Goal: Task Accomplishment & Management: Use online tool/utility

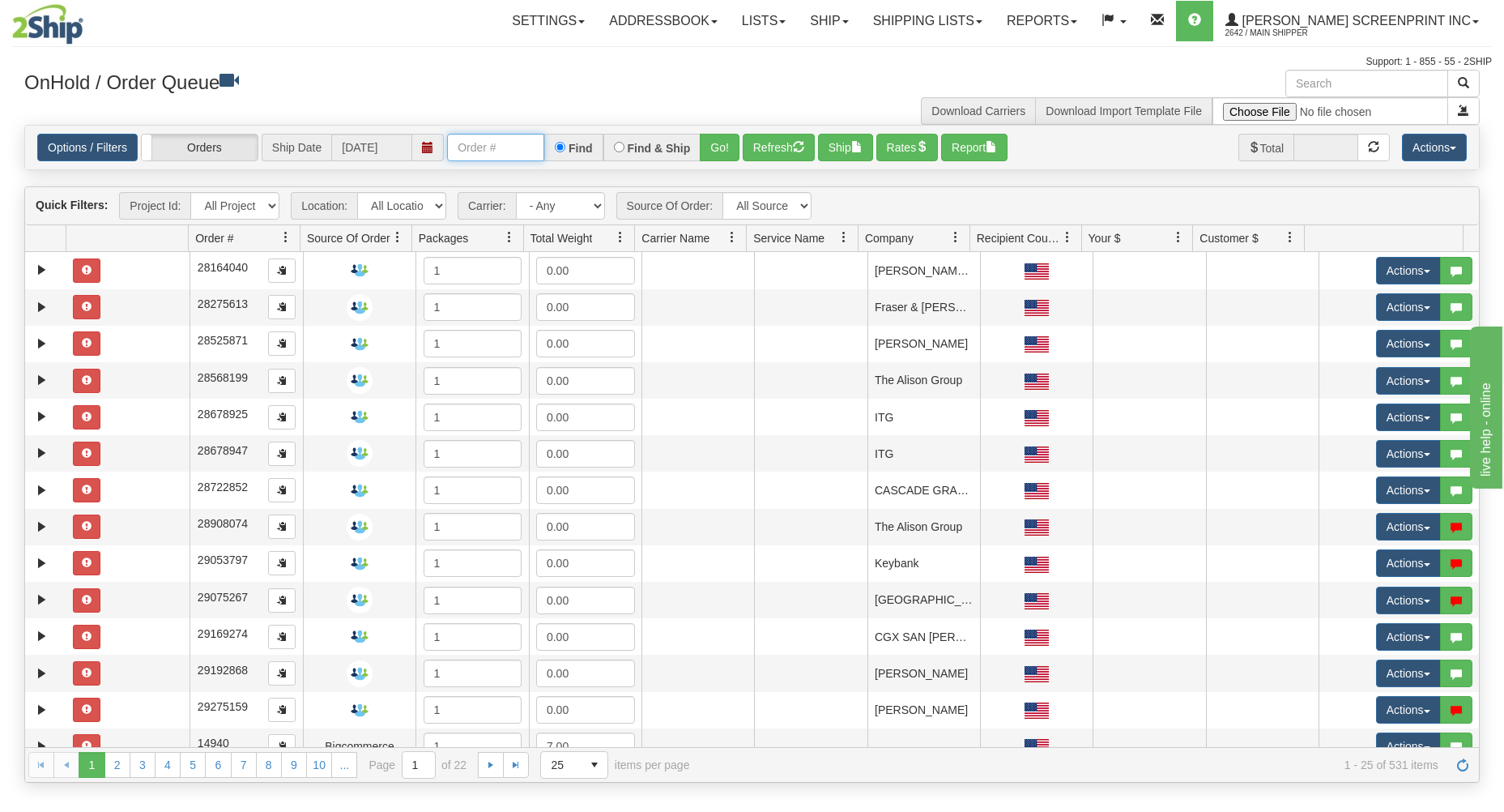
click at [504, 148] on input "text" at bounding box center [495, 147] width 97 height 28
type input "17306"
click at [727, 150] on button "Go!" at bounding box center [719, 147] width 40 height 28
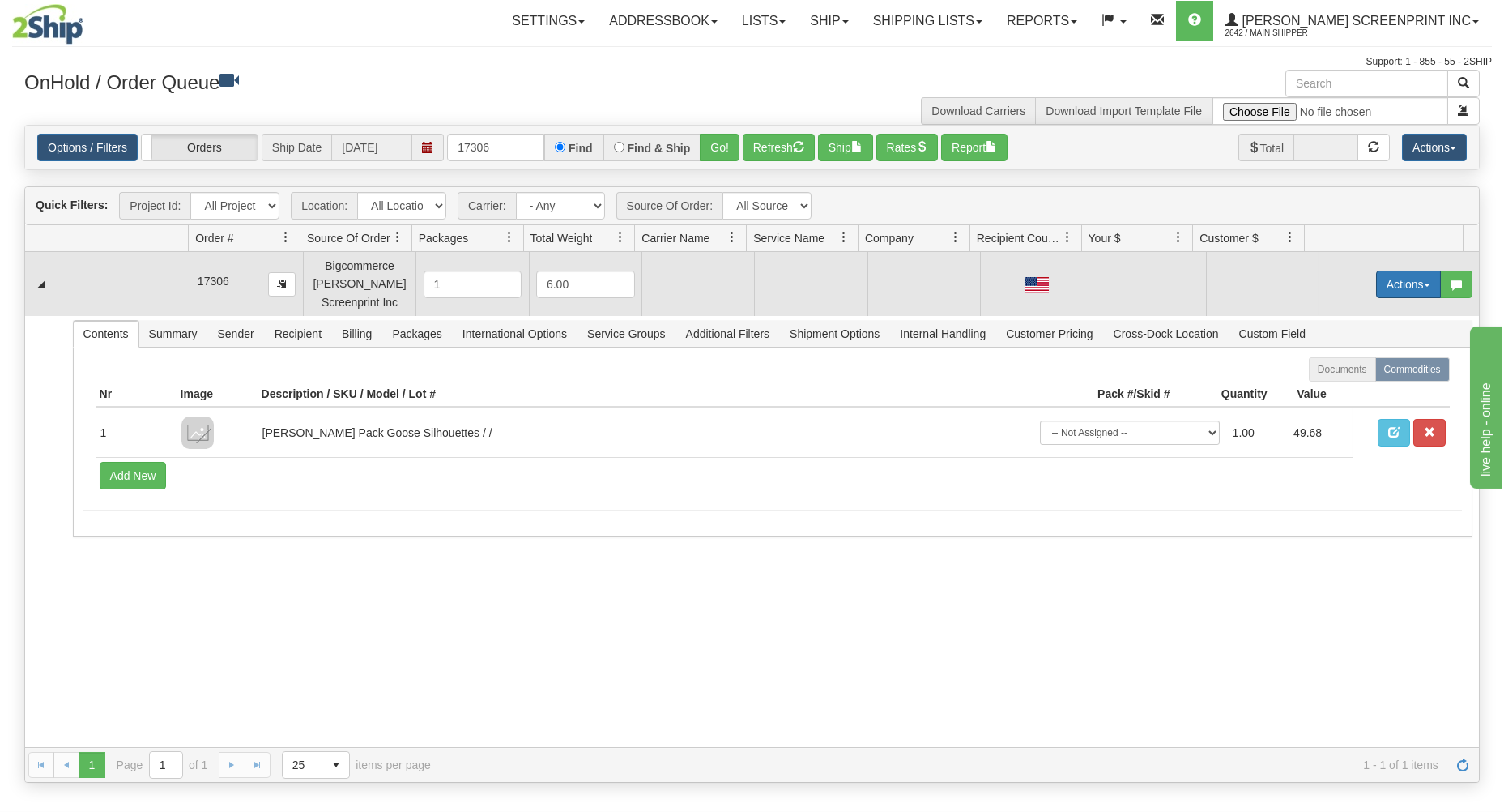
click at [1382, 281] on button "Actions" at bounding box center [1409, 284] width 65 height 28
click at [1368, 313] on link "Open" at bounding box center [1376, 315] width 130 height 21
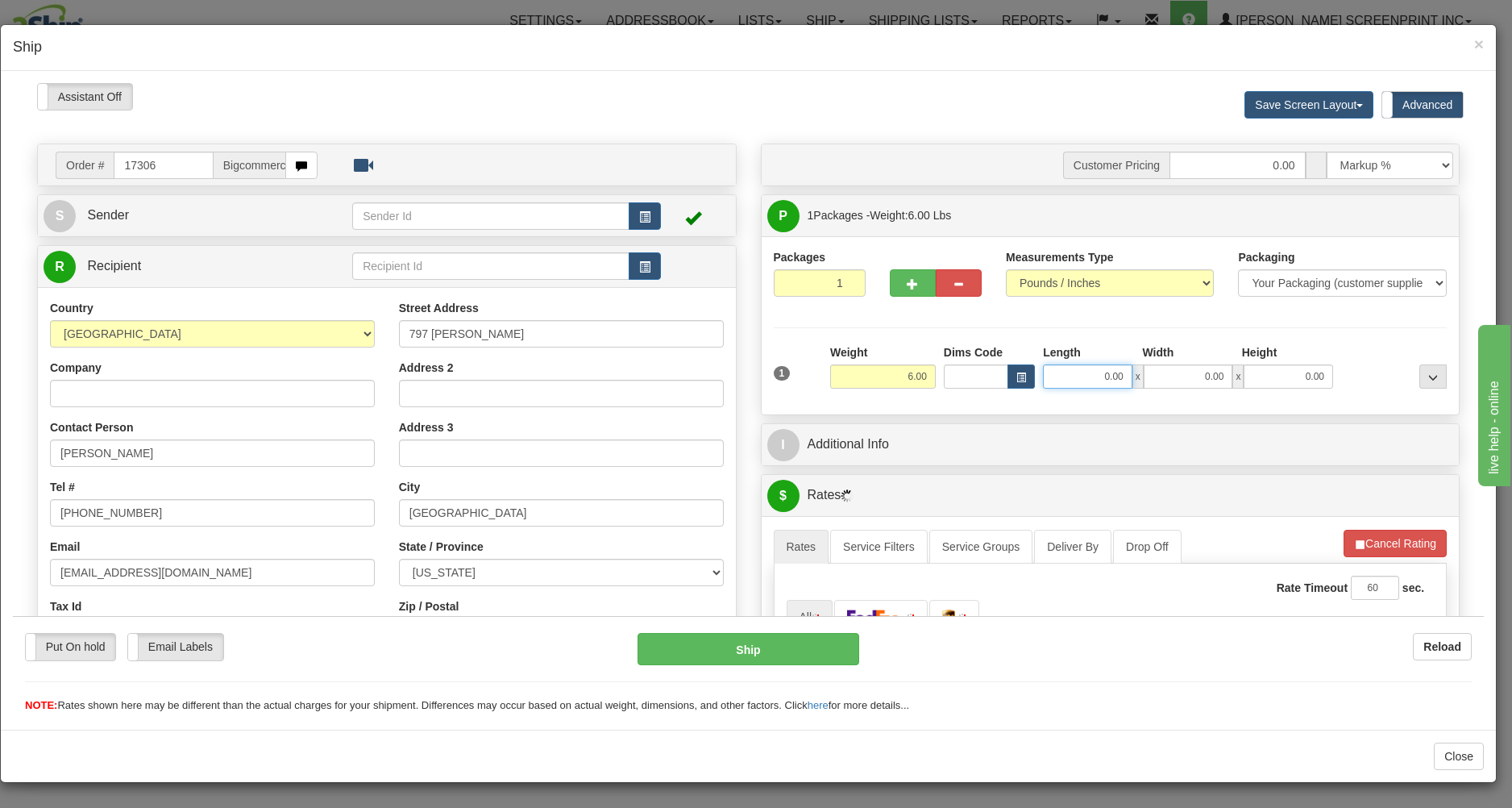
click at [1071, 378] on input "0.00" at bounding box center [1087, 375] width 89 height 24
type input "6.45"
type input "29.00"
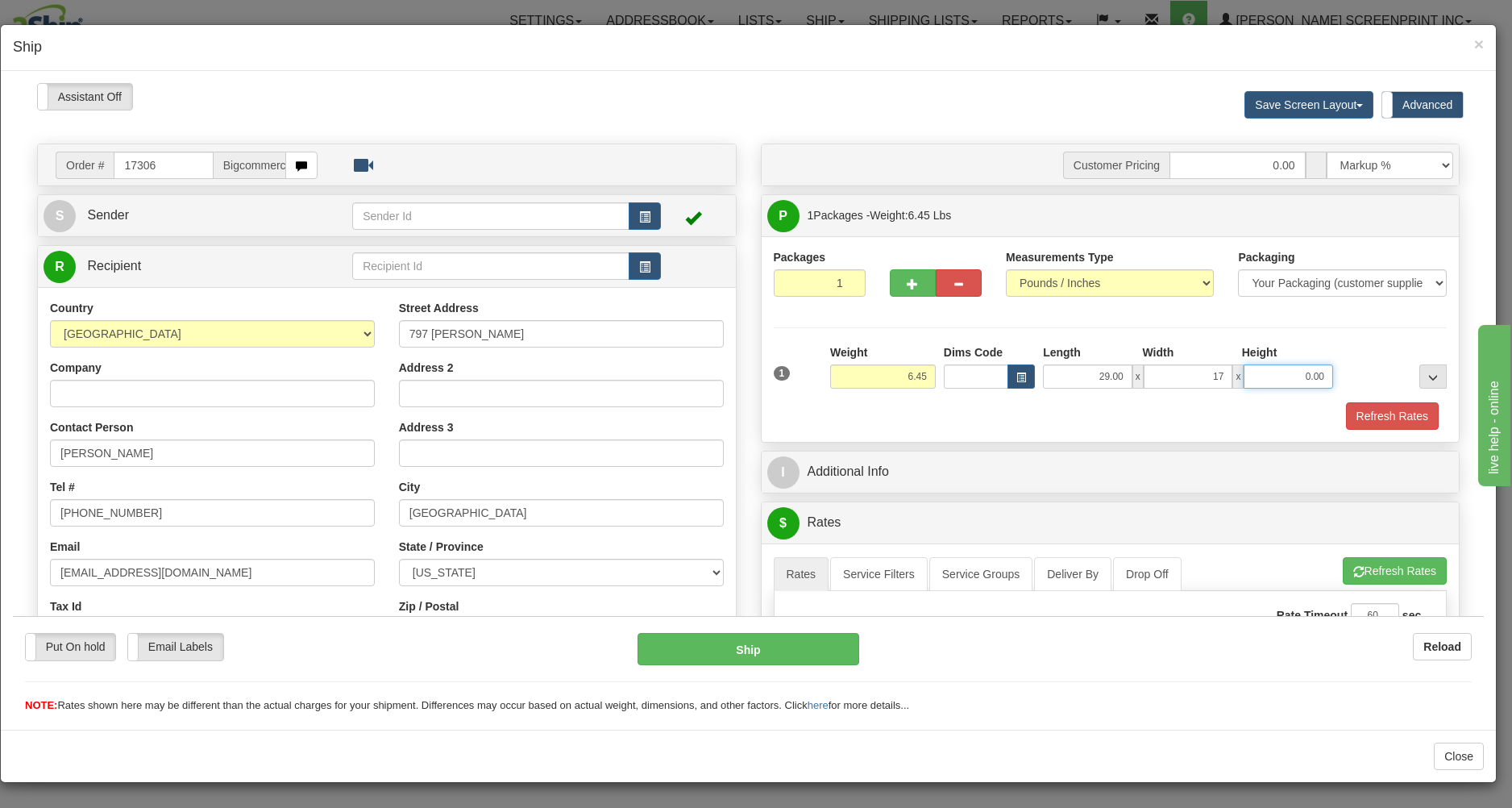
type input "17.00"
type input "4.00"
type input "6.45"
click at [1006, 415] on div "Refresh Rates" at bounding box center [1111, 415] width 682 height 27
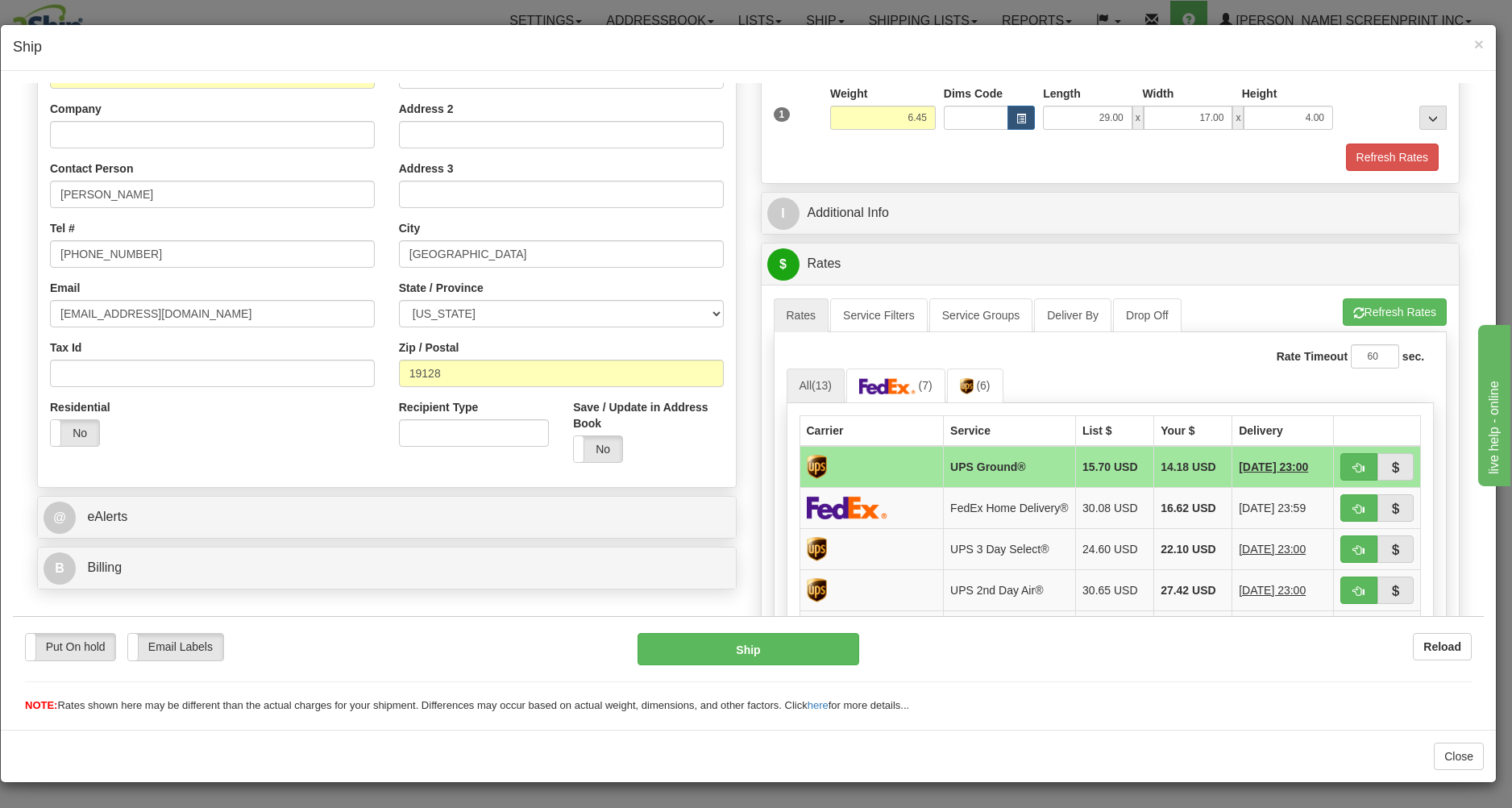
scroll to position [345, 0]
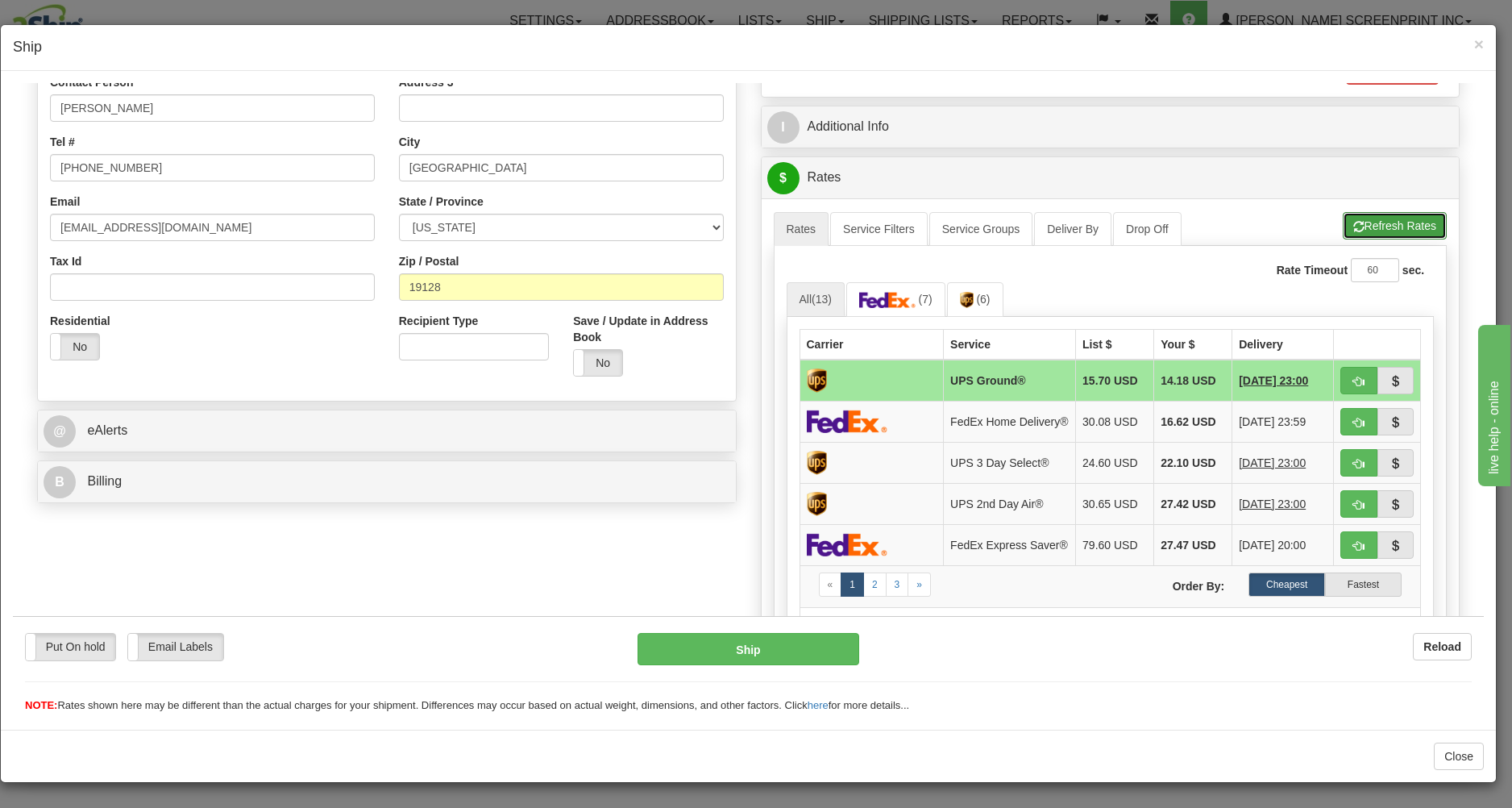
click at [1392, 228] on button "Refresh Rates" at bounding box center [1394, 224] width 104 height 27
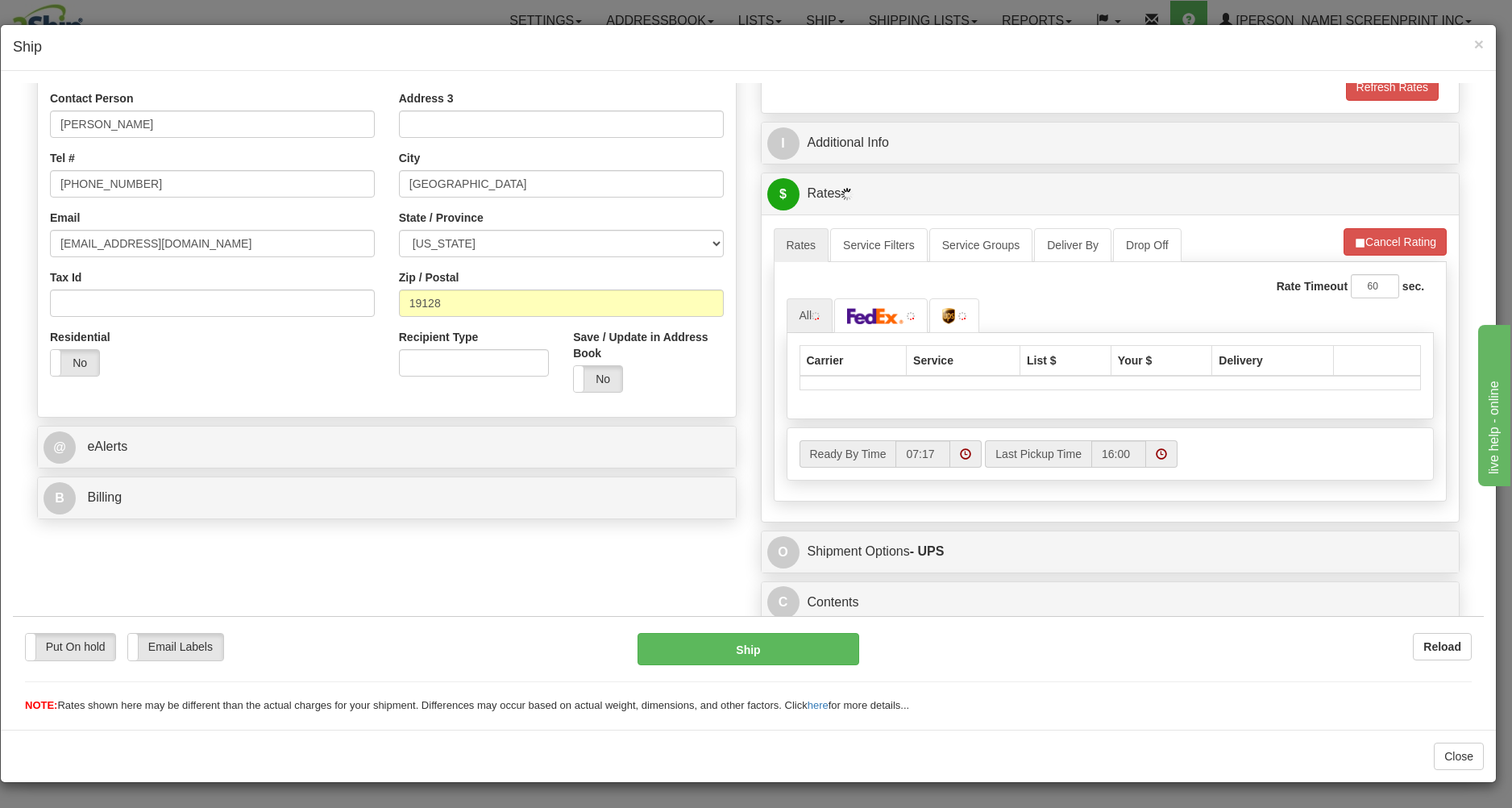
scroll to position [334, 0]
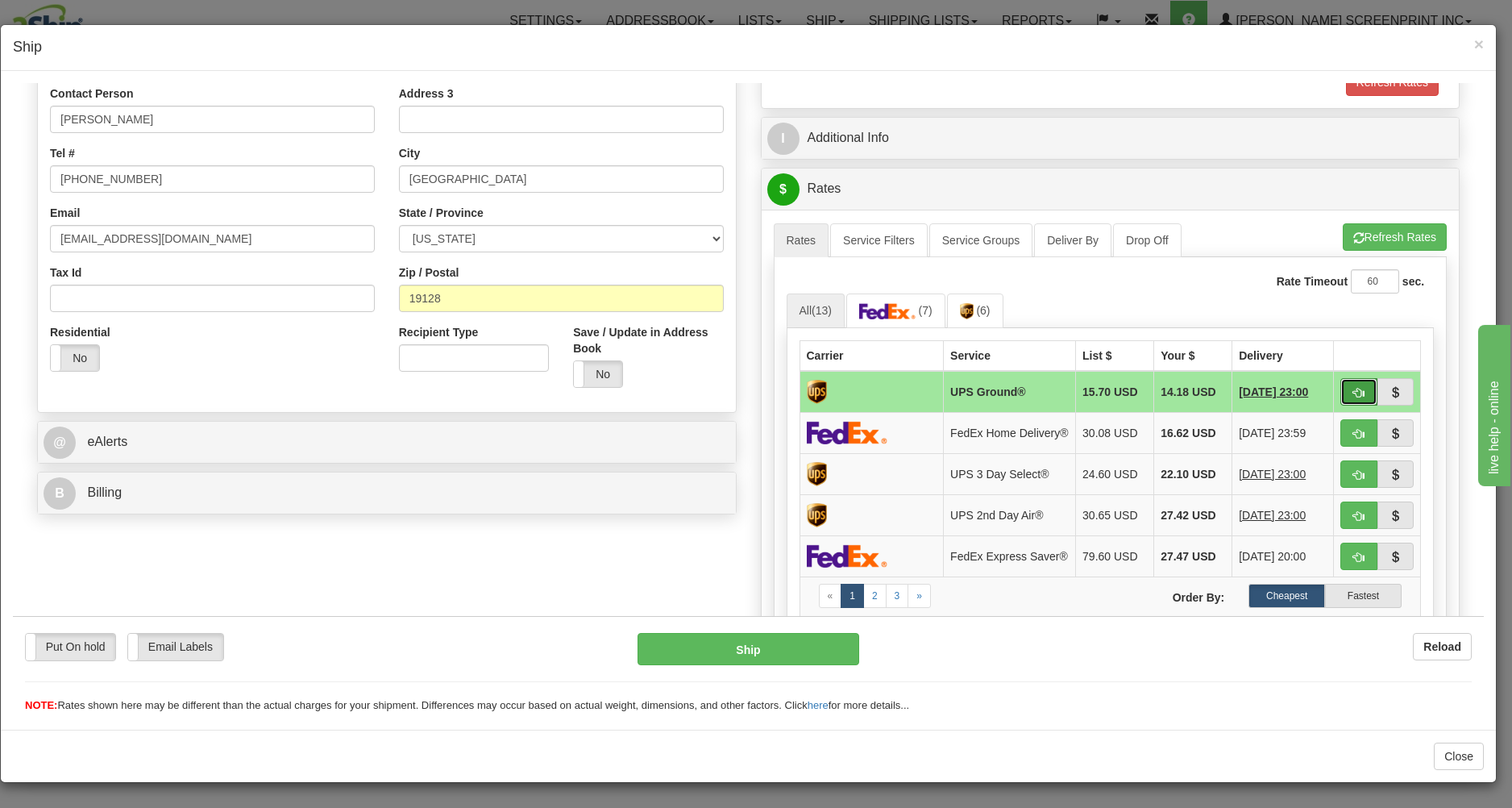
click at [1340, 385] on button "button" at bounding box center [1359, 391] width 37 height 27
type input "03"
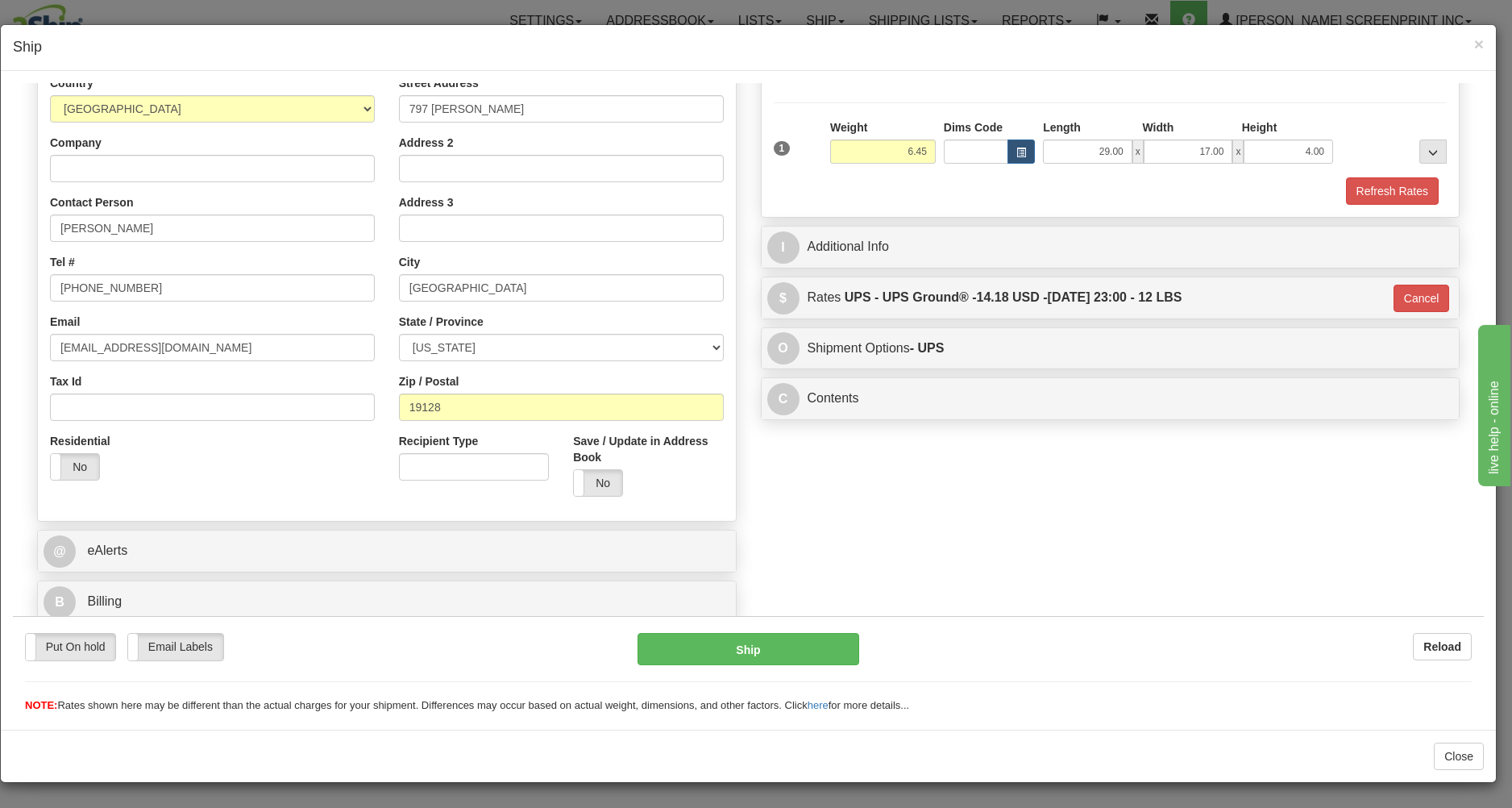
scroll to position [228, 0]
click at [772, 642] on button "Ship" at bounding box center [748, 648] width 221 height 32
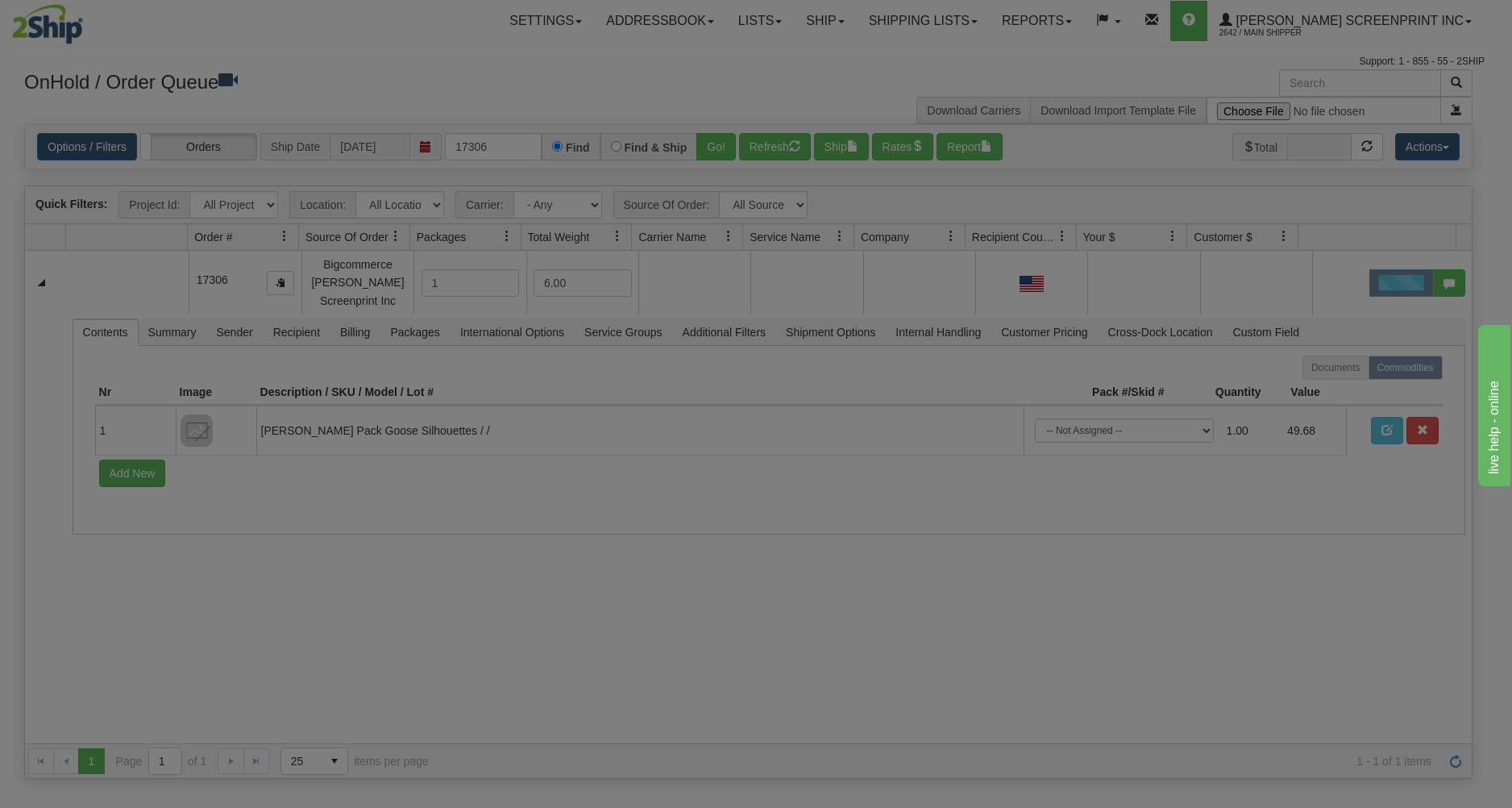
scroll to position [0, 0]
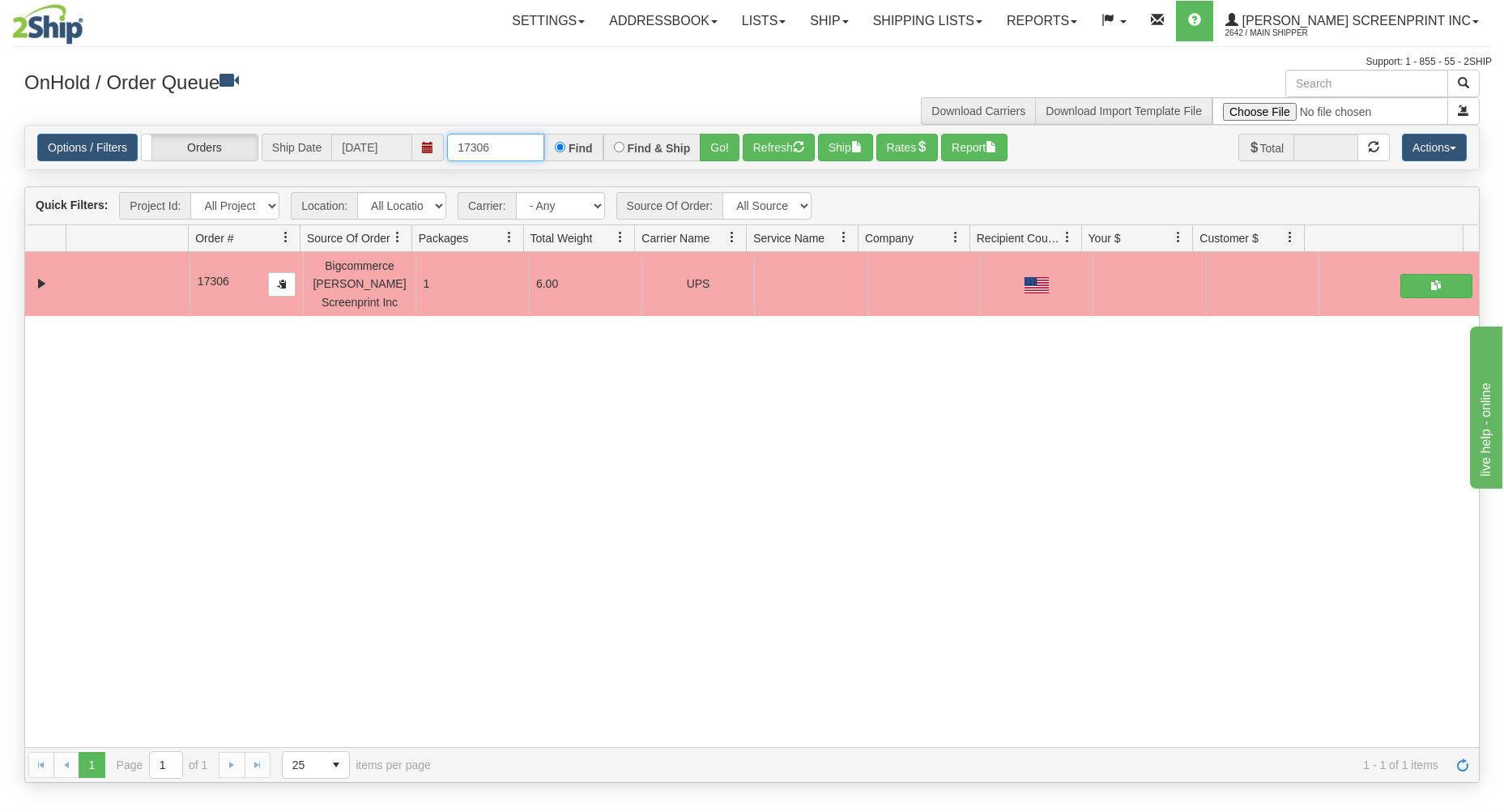
drag, startPoint x: 451, startPoint y: 148, endPoint x: 675, endPoint y: 152, distance: 224.0
click at [653, 144] on div "17306 Find Find & Ship Go!" at bounding box center [593, 147] width 292 height 28
type input "17305"
click at [708, 139] on button "Go!" at bounding box center [719, 147] width 40 height 28
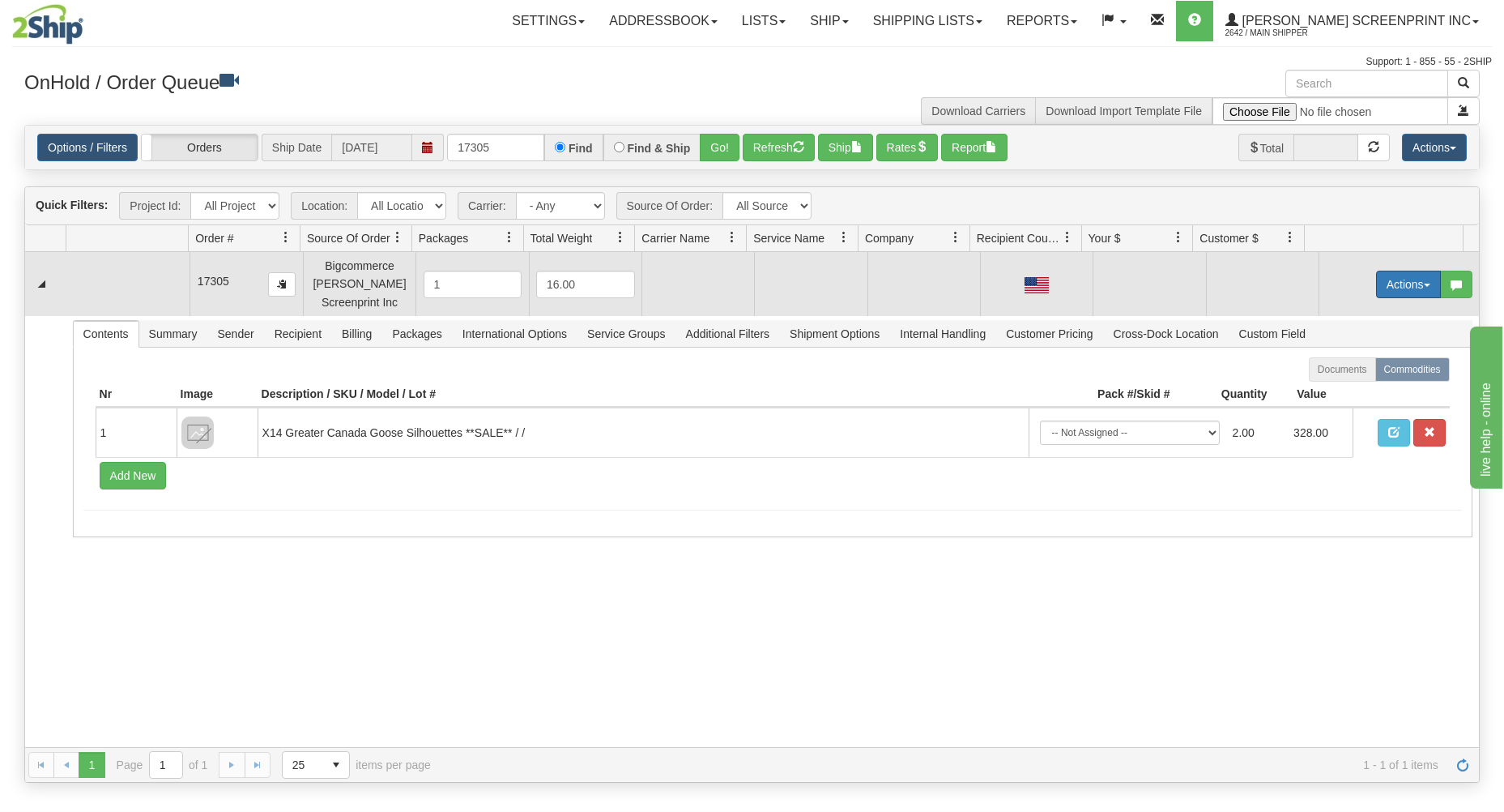
click at [1398, 276] on button "Actions" at bounding box center [1409, 284] width 65 height 28
click at [1343, 308] on link "Open" at bounding box center [1376, 315] width 130 height 21
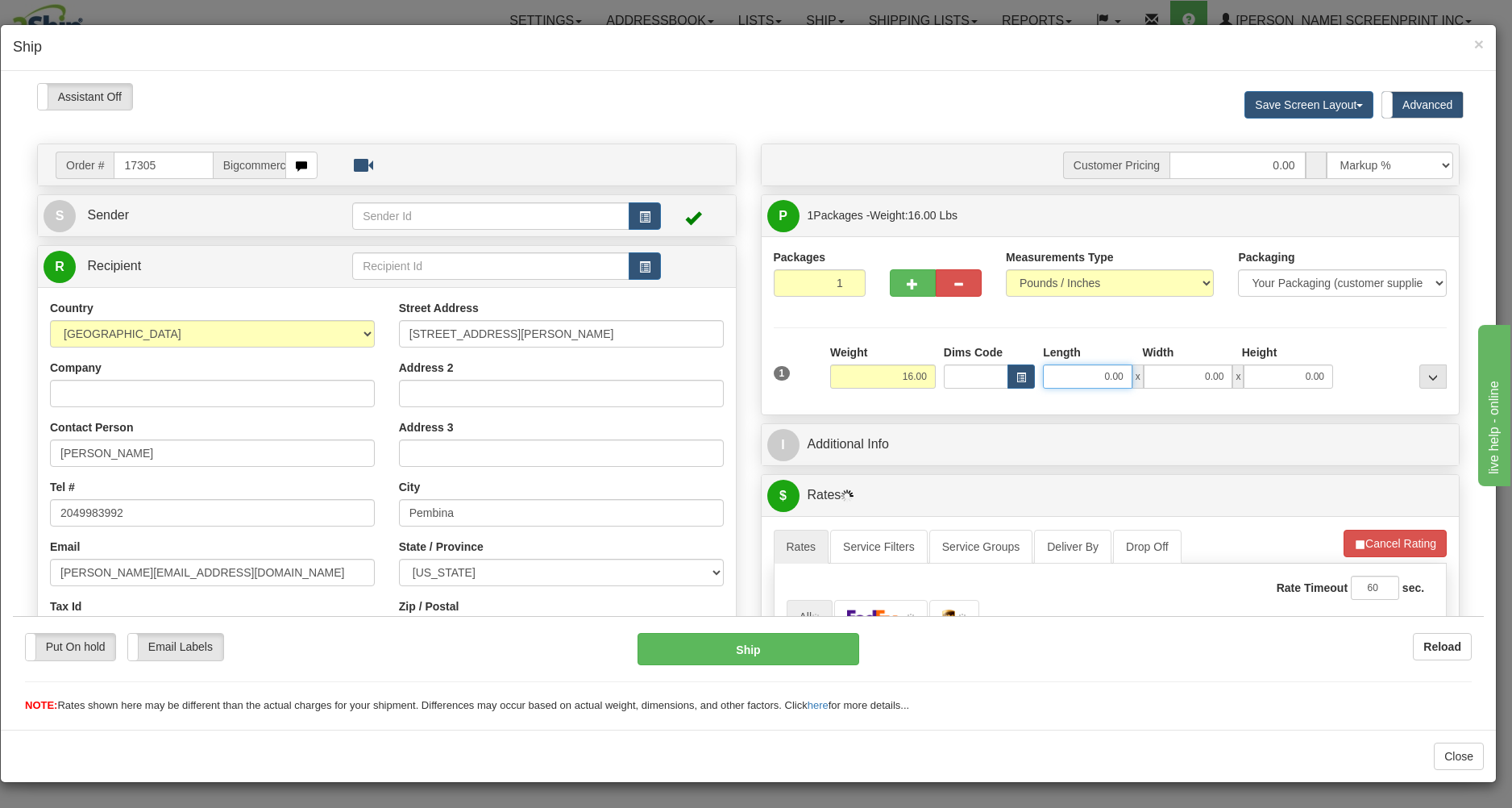
click at [1066, 377] on input "0.00" at bounding box center [1087, 375] width 89 height 24
type input "2"
type input "12.00"
type input "29.00"
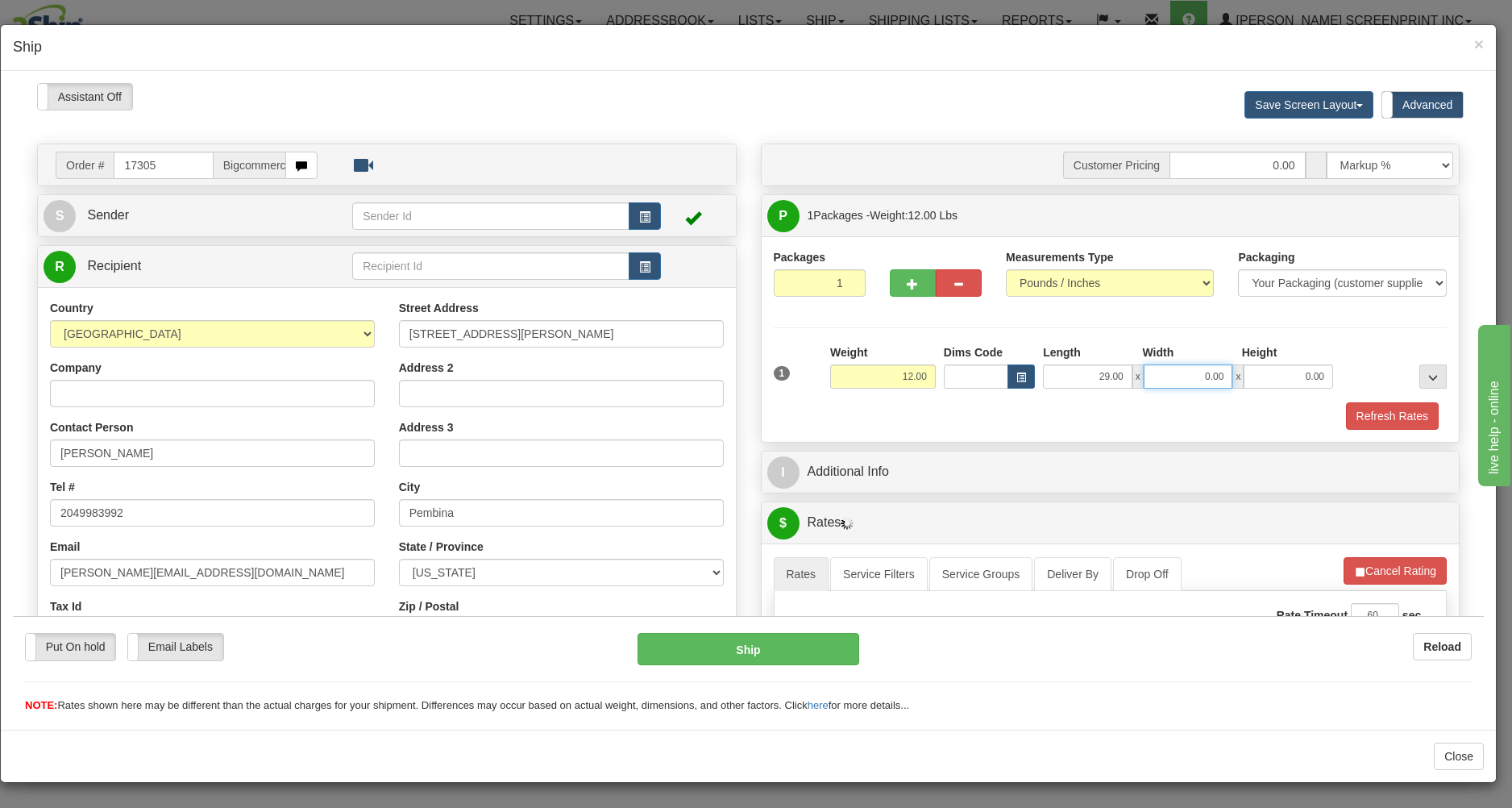
type input "7"
type input "17.00"
type input "7"
type input "12.00"
type input "7.00"
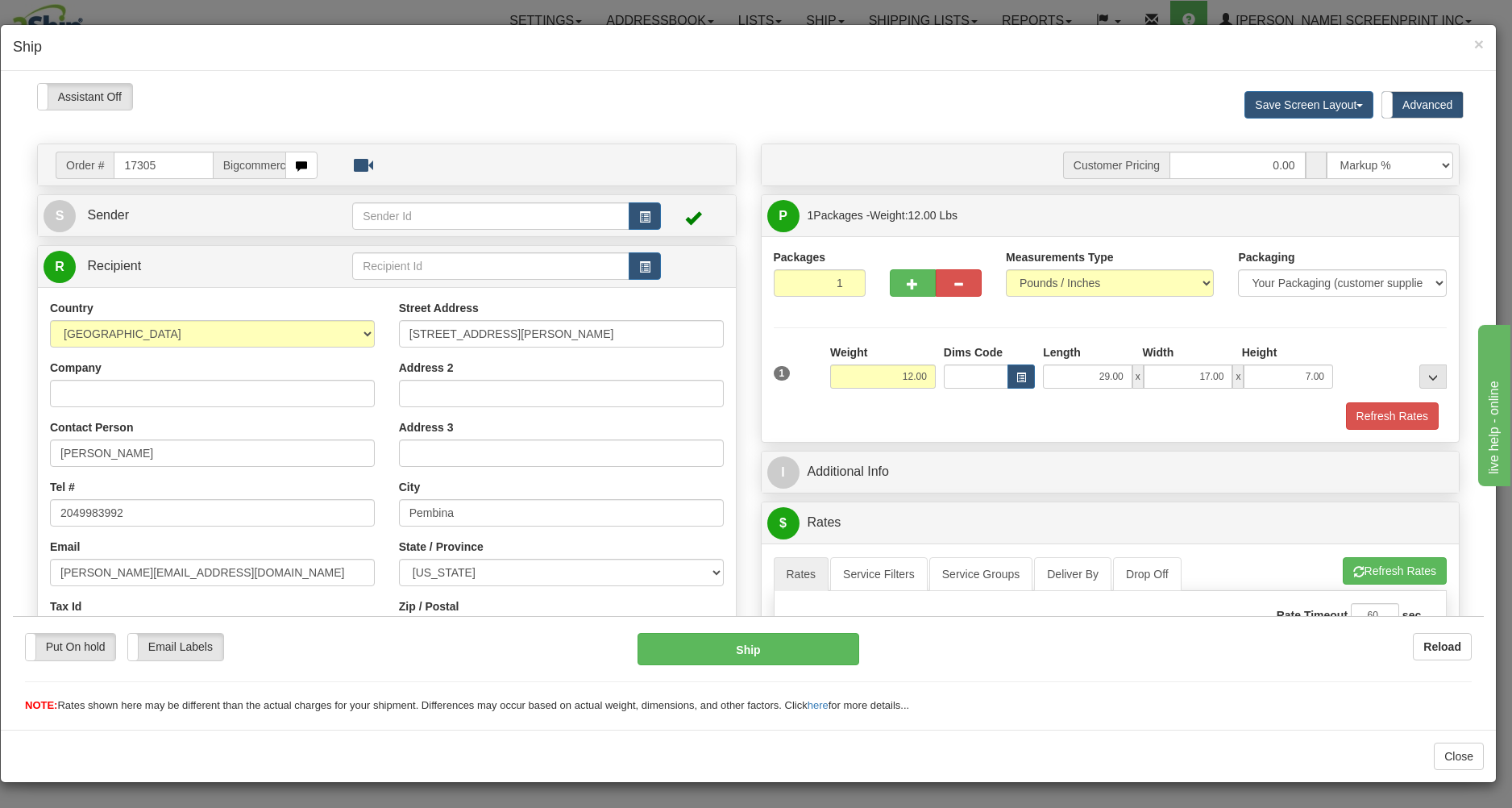
click at [989, 431] on div "Packages 1 1 Measurements Type" at bounding box center [1111, 338] width 698 height 206
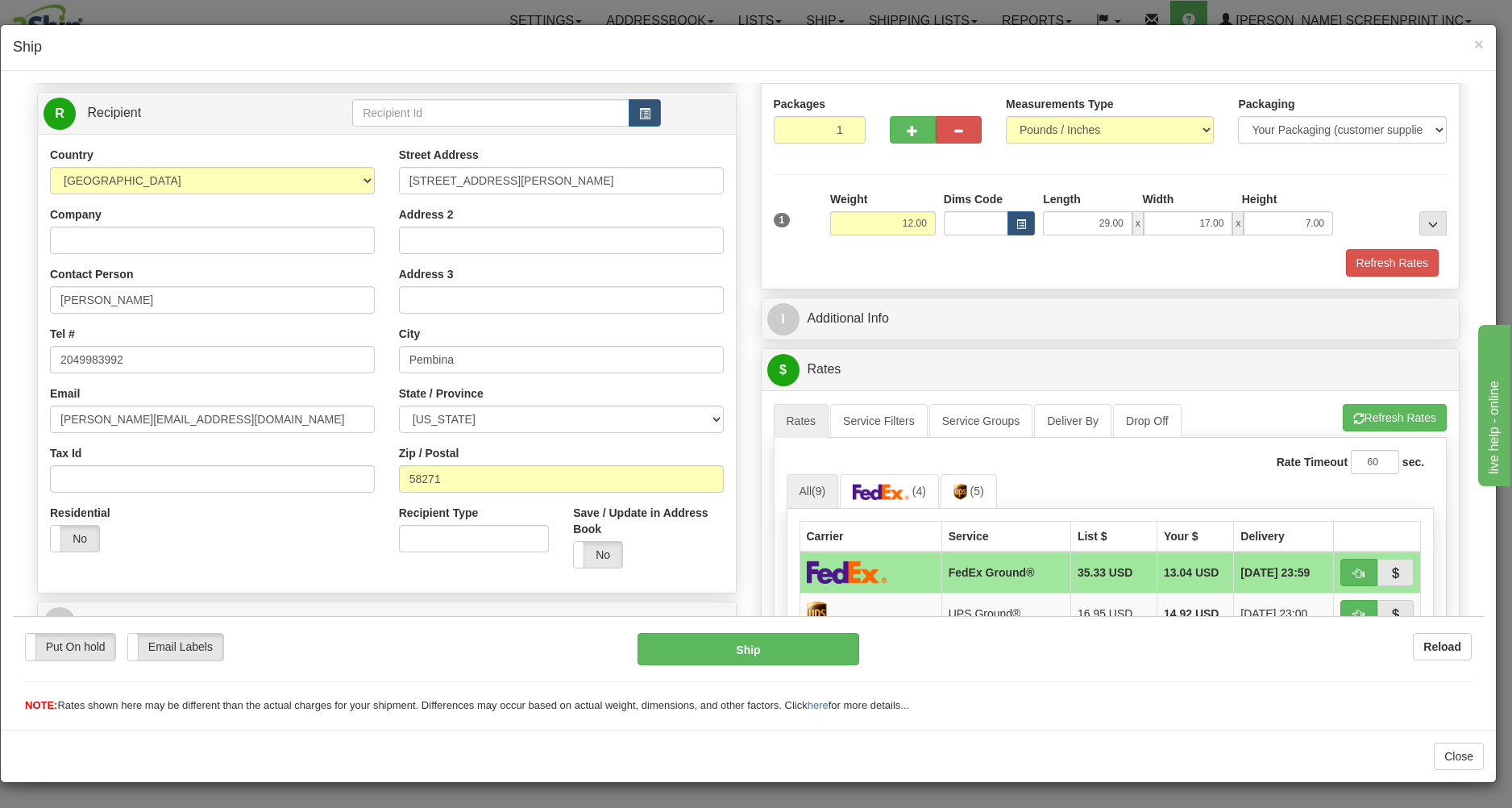
scroll to position [259, 0]
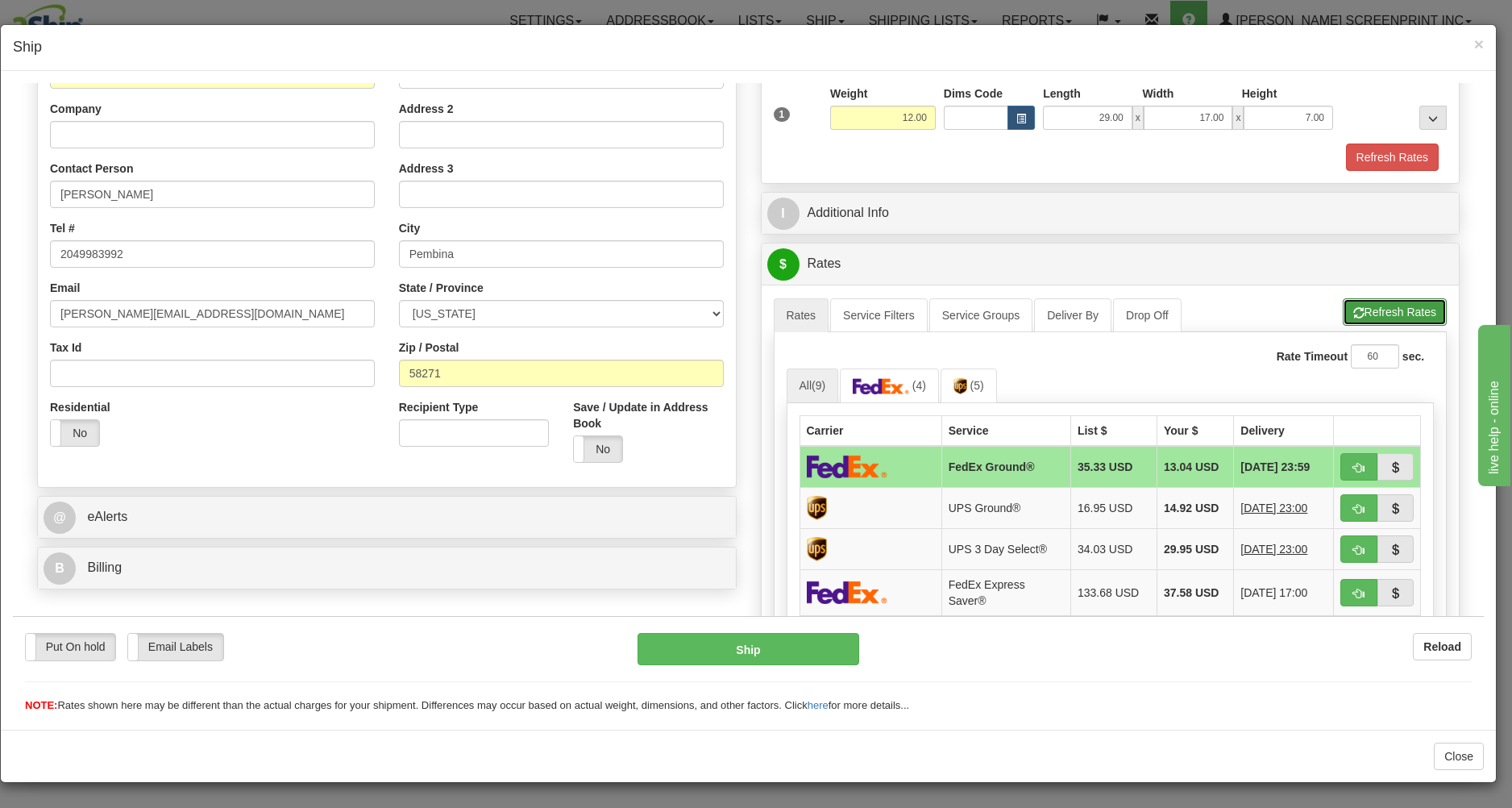
click at [1390, 301] on button "Refresh Rates" at bounding box center [1394, 311] width 104 height 27
click at [1353, 462] on span "button" at bounding box center [1358, 467] width 12 height 11
type input "92"
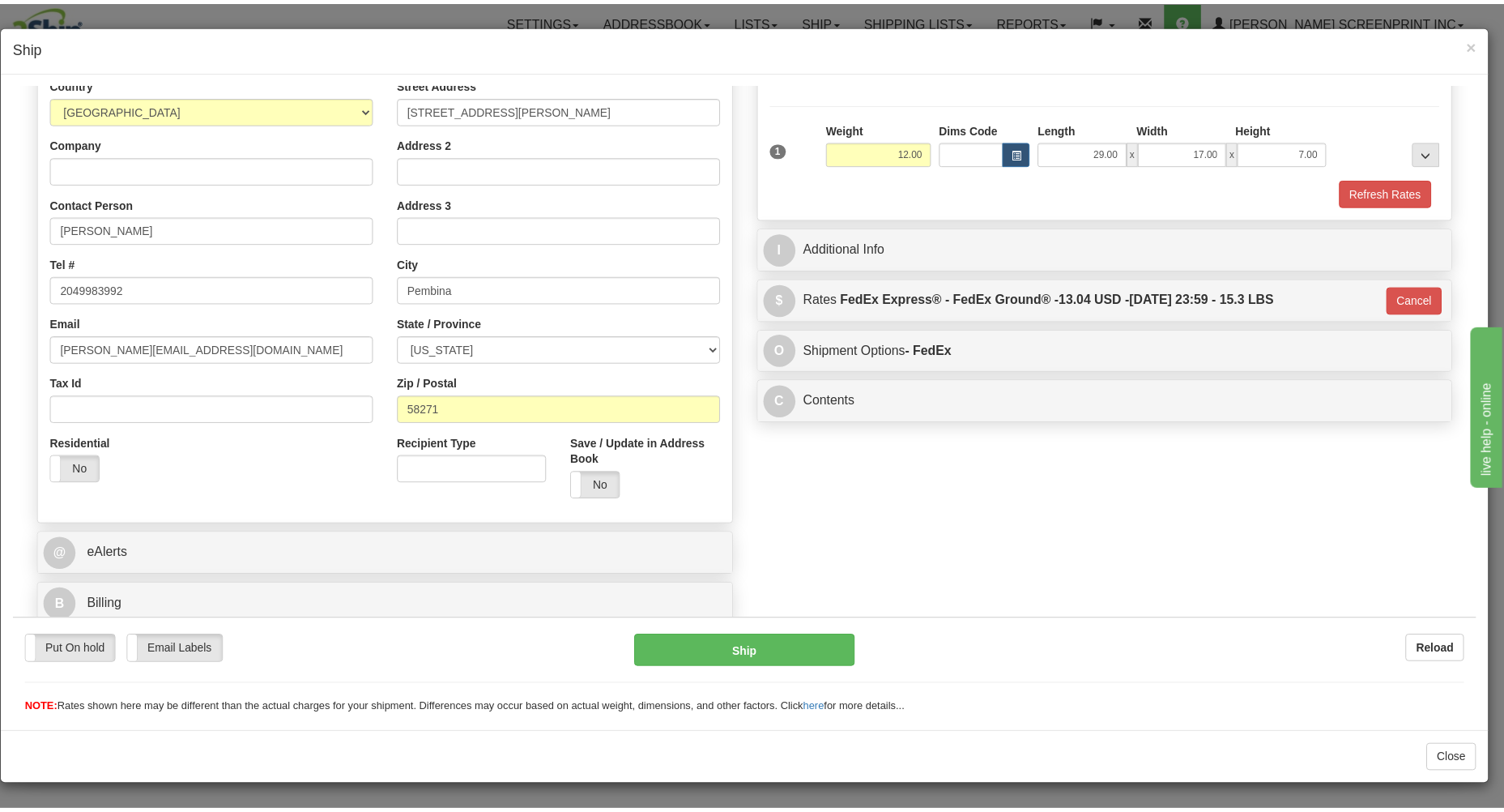
scroll to position [229, 0]
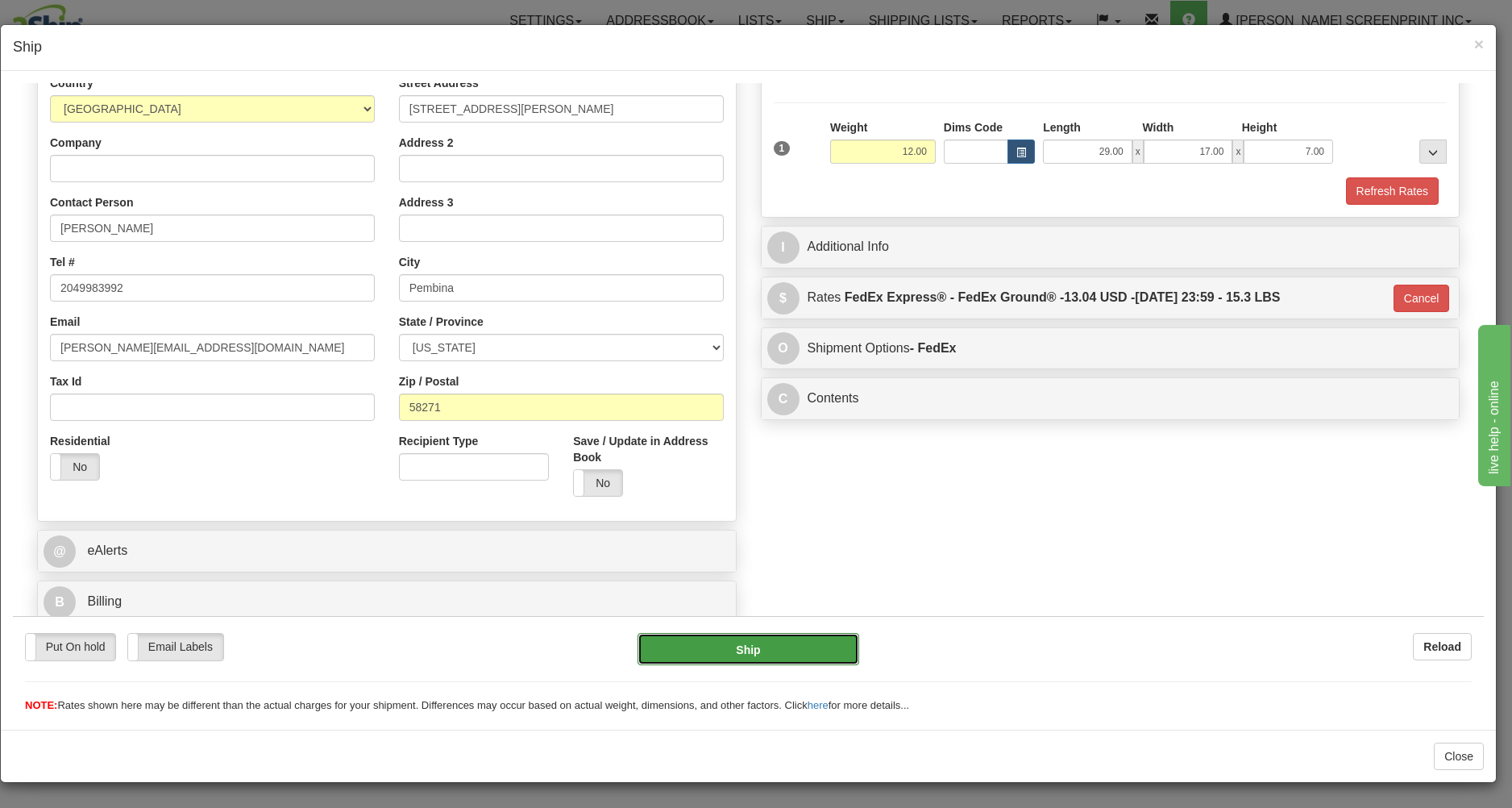
click at [812, 645] on button "Ship" at bounding box center [748, 648] width 221 height 32
